Goal: Obtain resource: Download file/media

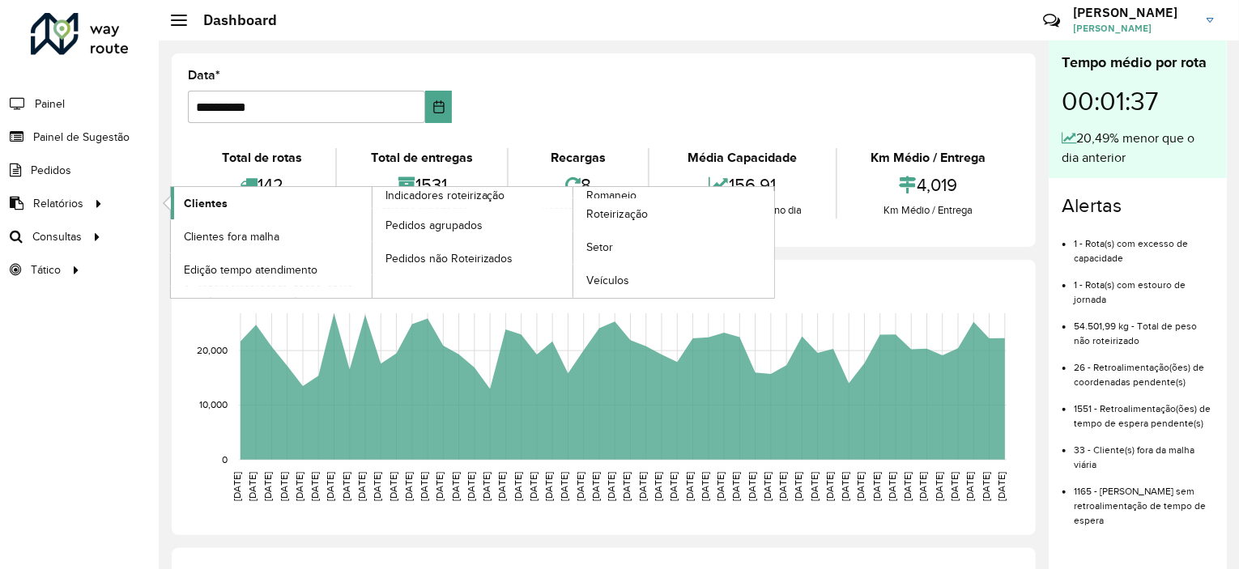
click at [188, 195] on span "Clientes" at bounding box center [206, 203] width 44 height 17
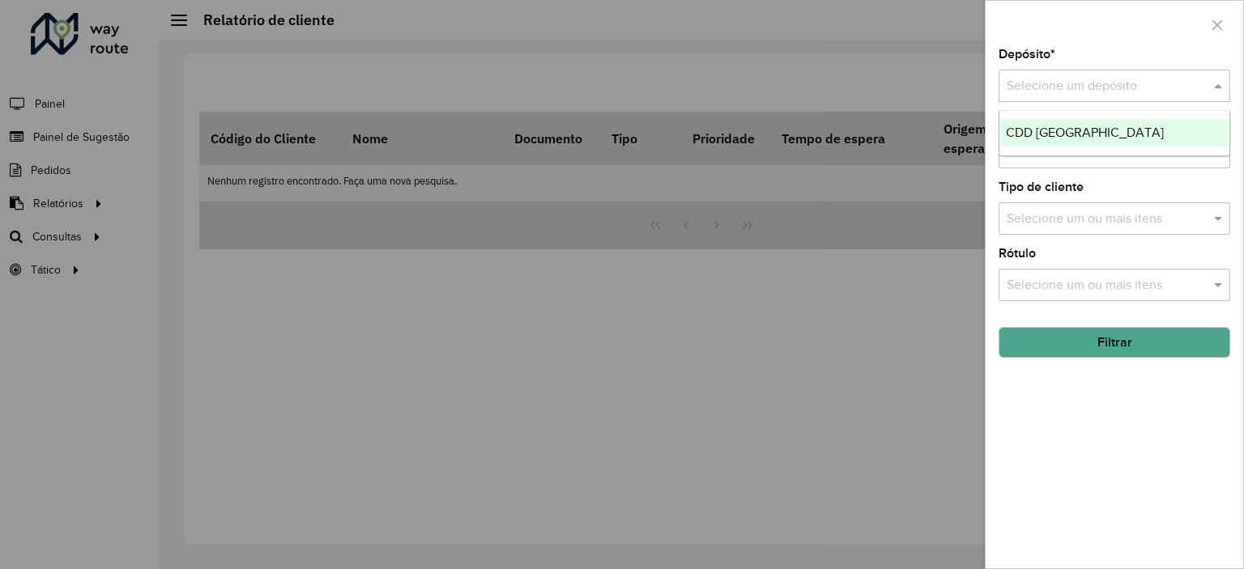
click at [1106, 96] on div "Selecione um depósito" at bounding box center [1115, 86] width 232 height 32
click at [1076, 144] on div "CDD [GEOGRAPHIC_DATA]" at bounding box center [1115, 133] width 230 height 28
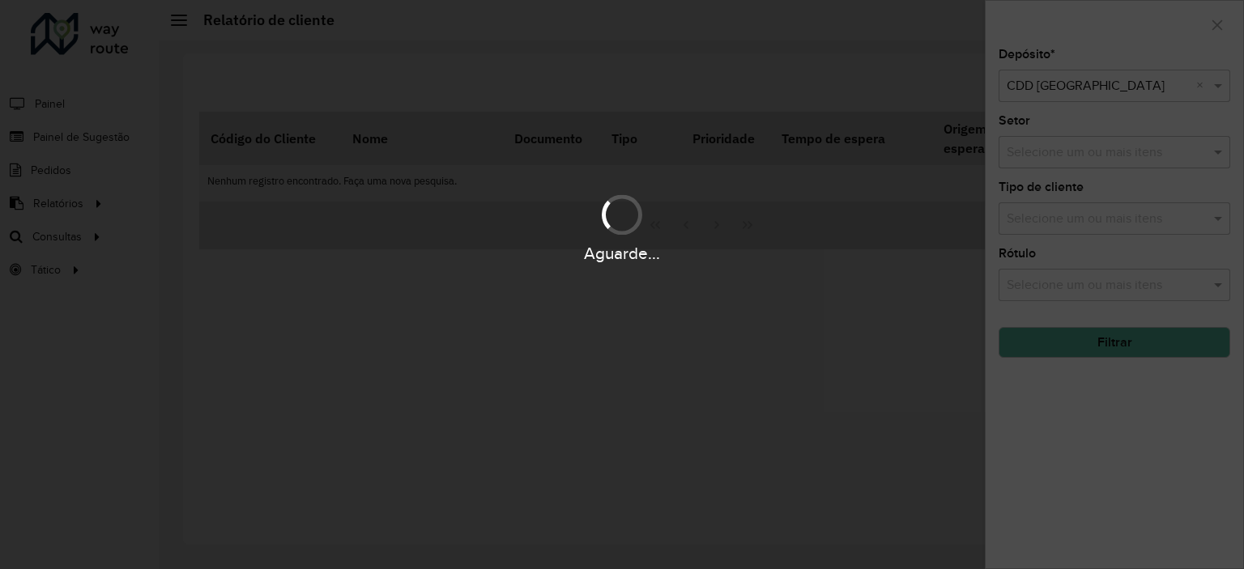
click at [1038, 145] on div "Aguarde..." at bounding box center [622, 284] width 1244 height 569
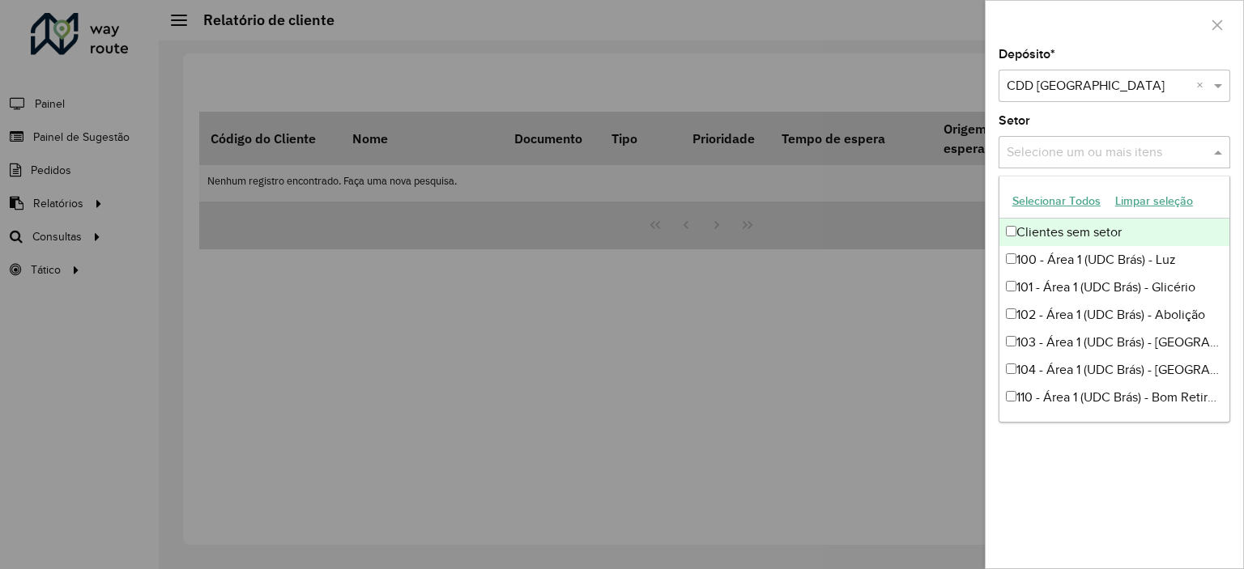
click at [1077, 157] on input "text" at bounding box center [1106, 152] width 207 height 19
click at [1063, 126] on div "Setor Selecione um ou mais itens" at bounding box center [1115, 141] width 232 height 53
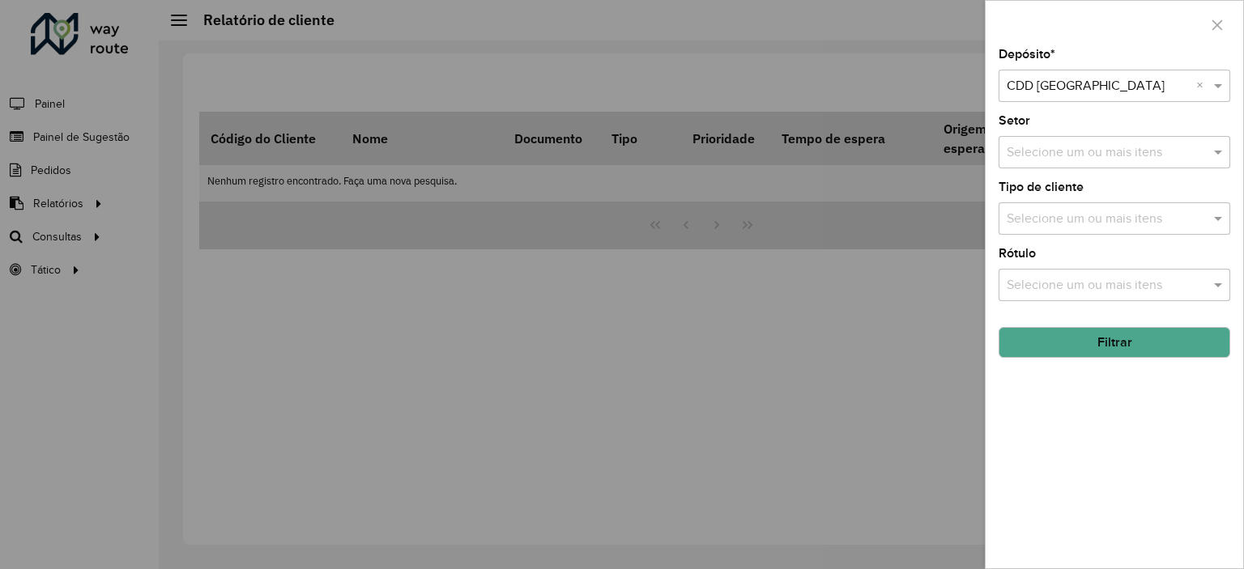
click at [1127, 352] on button "Filtrar" at bounding box center [1115, 342] width 232 height 31
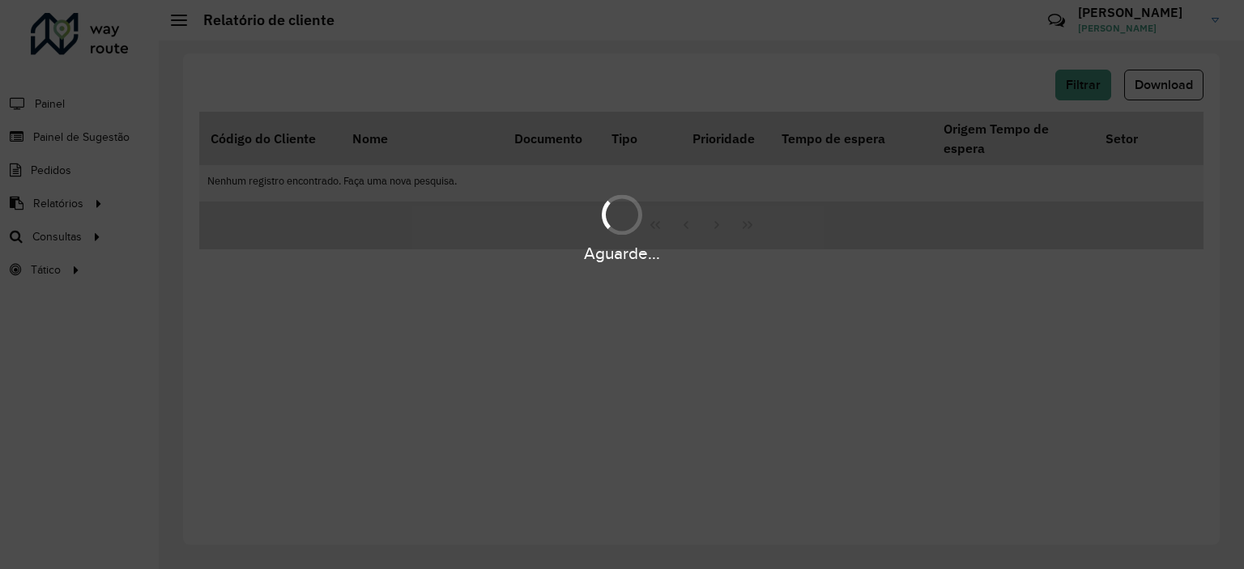
click at [1098, 336] on div "Aguarde..." at bounding box center [622, 284] width 1244 height 569
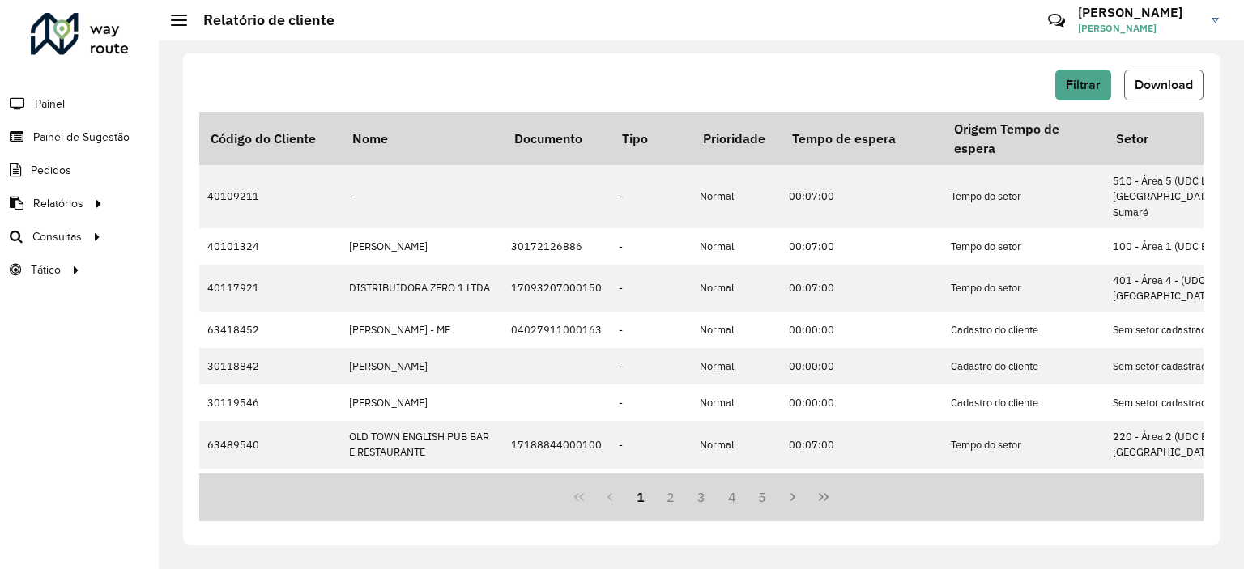
click at [1140, 77] on button "Download" at bounding box center [1163, 85] width 79 height 31
